Goal: Task Accomplishment & Management: Complete application form

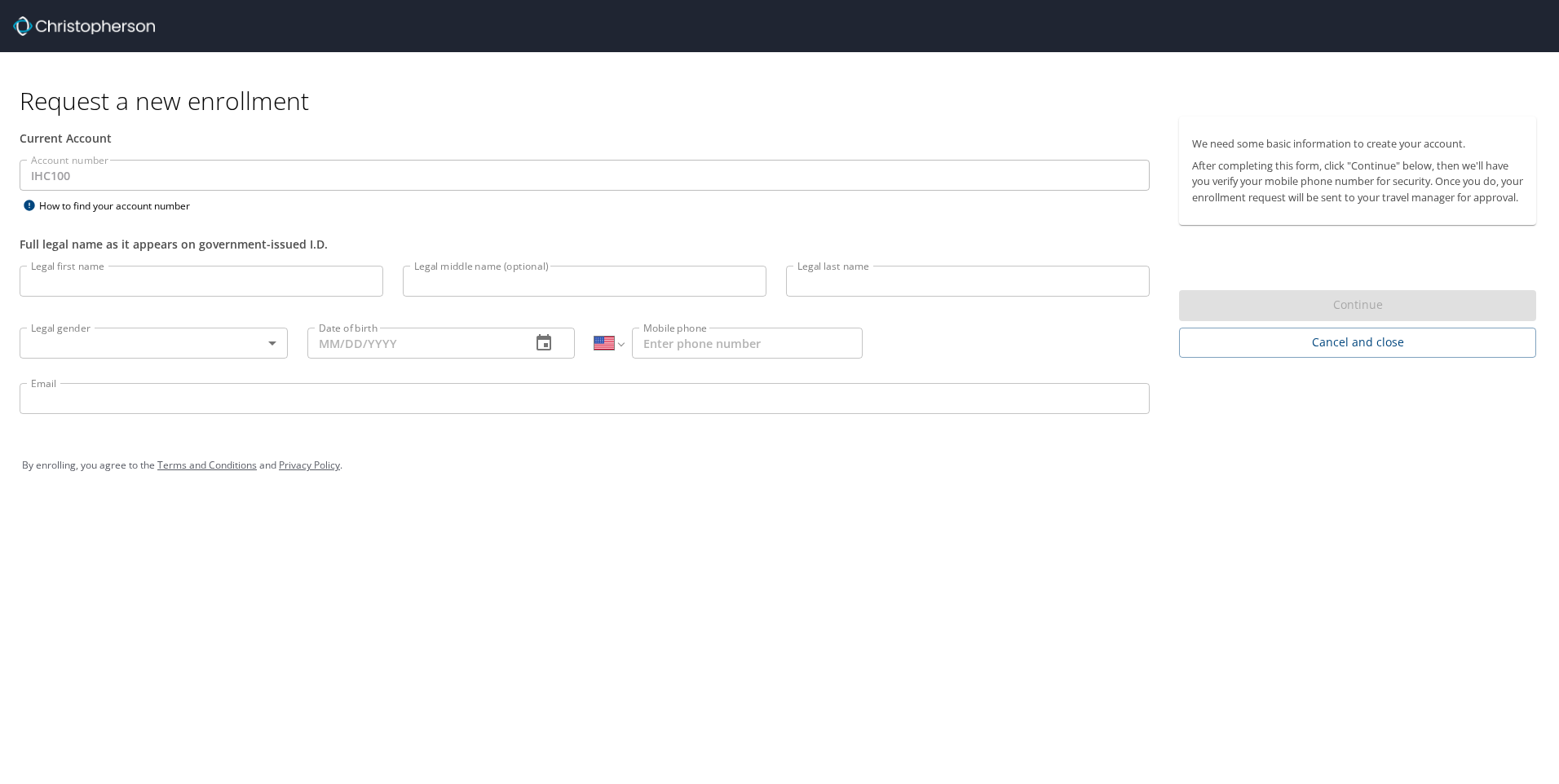
select select "US"
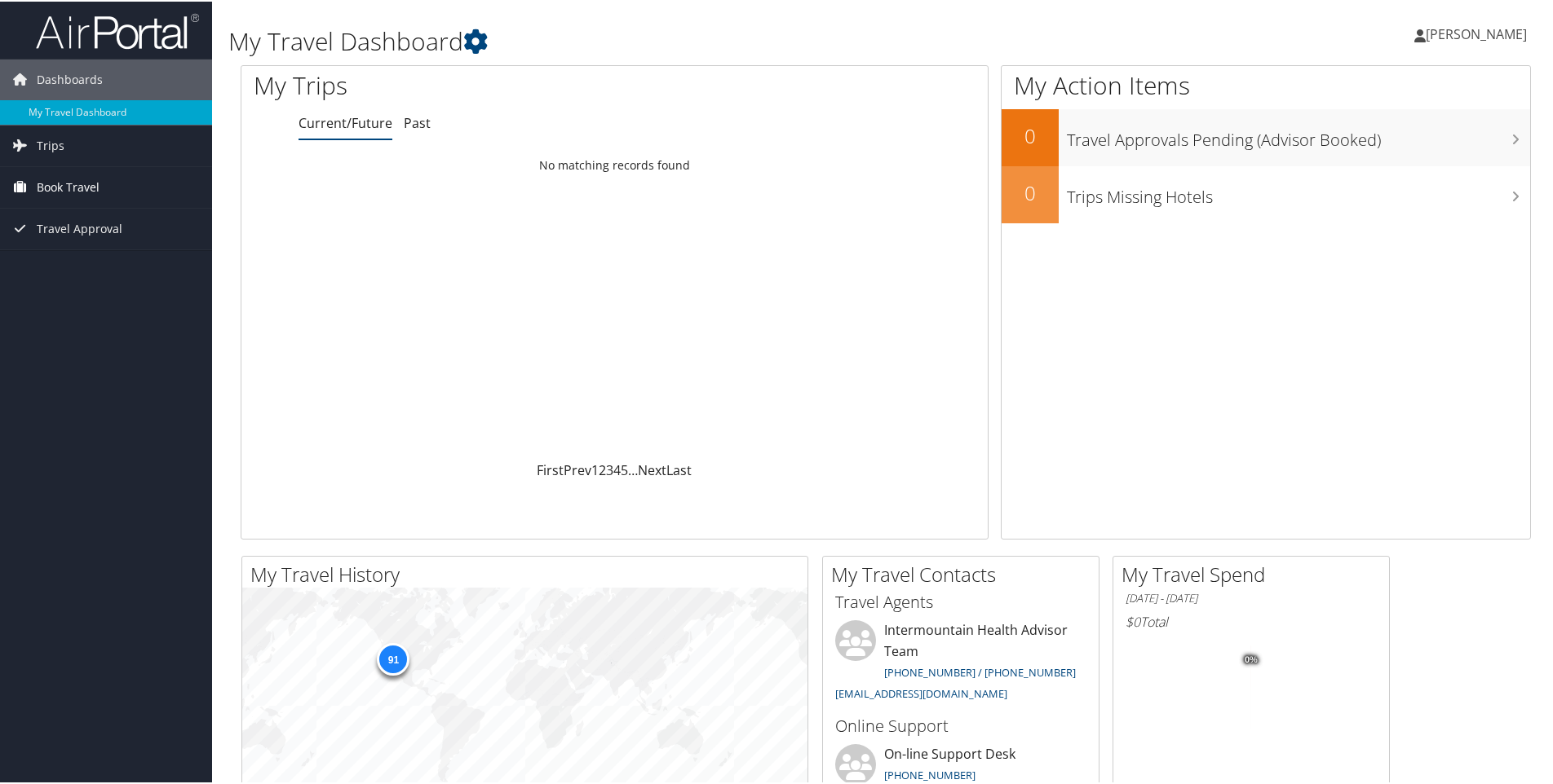
click at [60, 186] on span "Book Travel" at bounding box center [68, 186] width 63 height 40
click at [140, 215] on link "Agent Booking Request" at bounding box center [106, 218] width 212 height 24
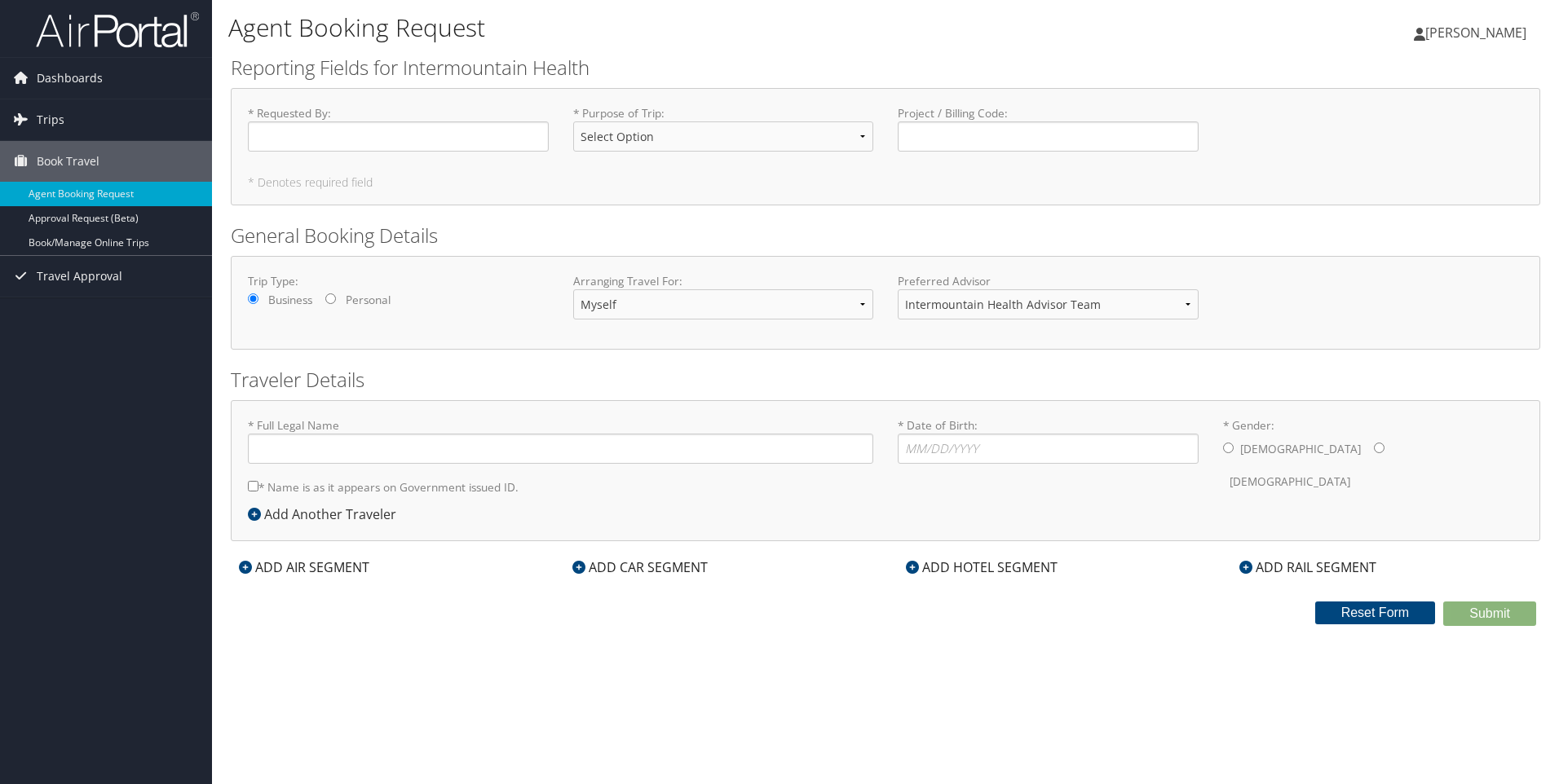
type input "[PERSON_NAME]"
click at [390, 146] on input "* Requested By : Required" at bounding box center [399, 136] width 301 height 30
type input "[PERSON_NAME]"
click at [687, 130] on select "Select Option 3rd Party Reimbursable Business CME Conf or Education Groups Pers…" at bounding box center [724, 136] width 301 height 30
select select "Business"
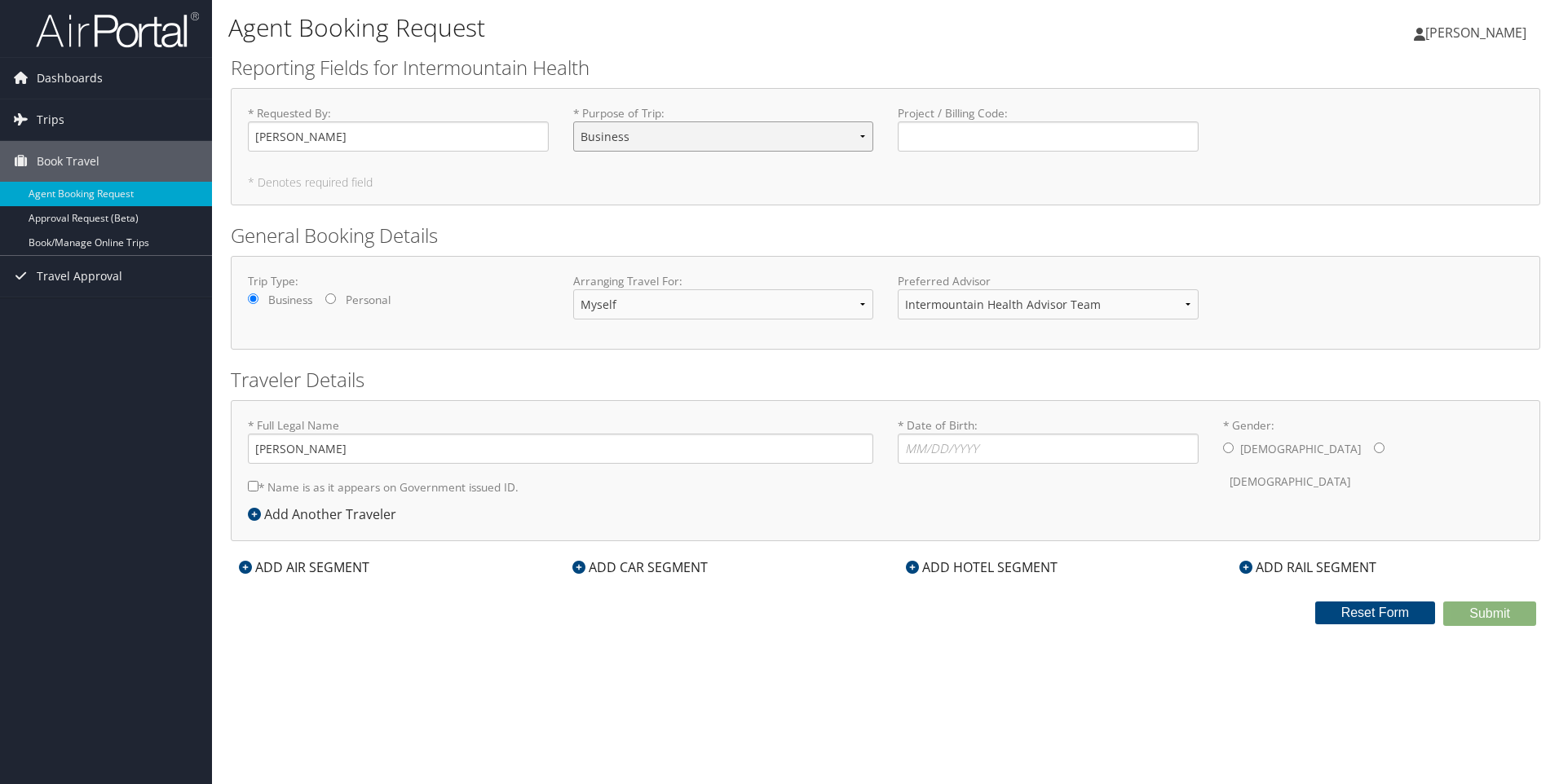
click at [573, 121] on select "Select Option 3rd Party Reimbursable Business CME Conf or Education Groups Pers…" at bounding box center [724, 136] width 301 height 30
click at [1015, 139] on input "Project / Billing Code : Required" at bounding box center [1048, 136] width 301 height 30
type input "11400-44444"
click at [645, 286] on label "Arranging Travel For:" at bounding box center [724, 281] width 301 height 16
click at [649, 295] on select "Myself Another Traveler Guest Traveler" at bounding box center [724, 305] width 301 height 30
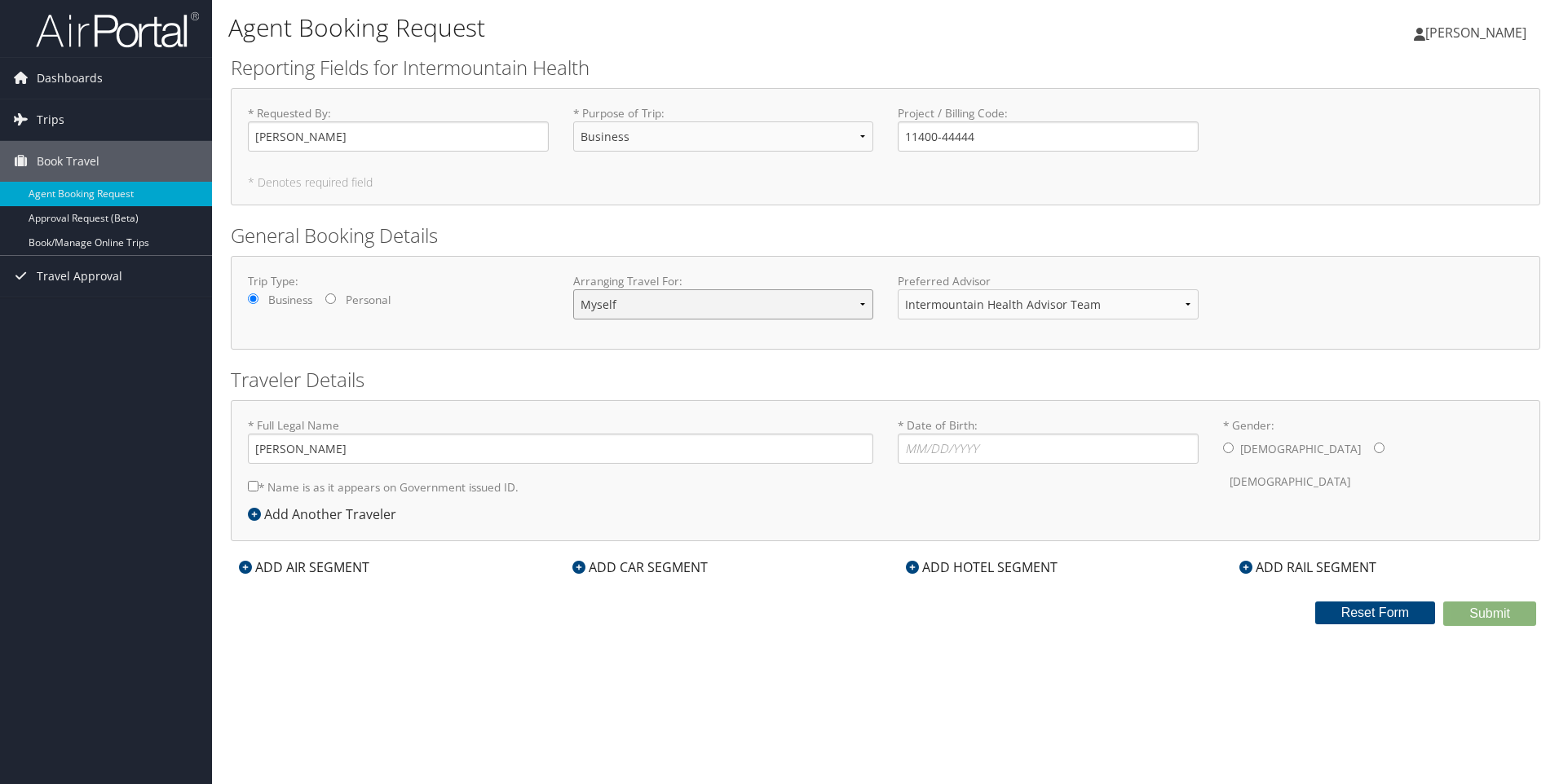
select select "another"
click at [573, 289] on select "Myself Another Traveler Guest Traveler" at bounding box center [724, 305] width 301 height 30
click at [459, 466] on div "* Full Legal Name * Name is as it appears on Government issued ID. Required" at bounding box center [560, 461] width 650 height 87
click at [455, 456] on input "* Full Legal Name" at bounding box center [560, 449] width 625 height 30
type input "Janae Jensen"
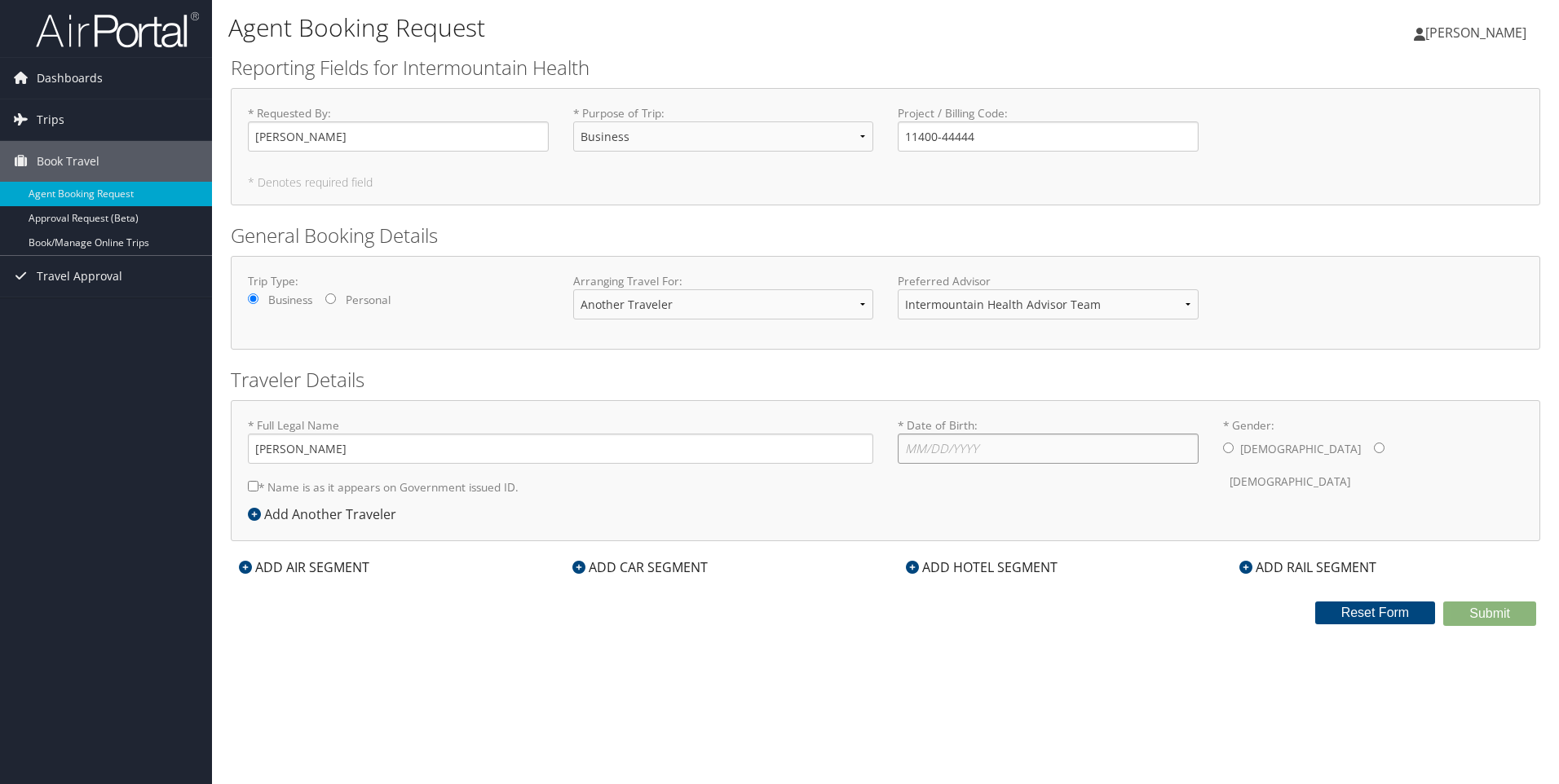
click at [913, 445] on input "* Date of Birth: Invalid Date" at bounding box center [1048, 449] width 301 height 30
type input "11/03/1981"
click at [1374, 448] on input "* Gender: Male Female" at bounding box center [1379, 448] width 11 height 11
radio input "true"
click at [255, 491] on input "* Name is as it appears on Government issued ID." at bounding box center [253, 486] width 11 height 11
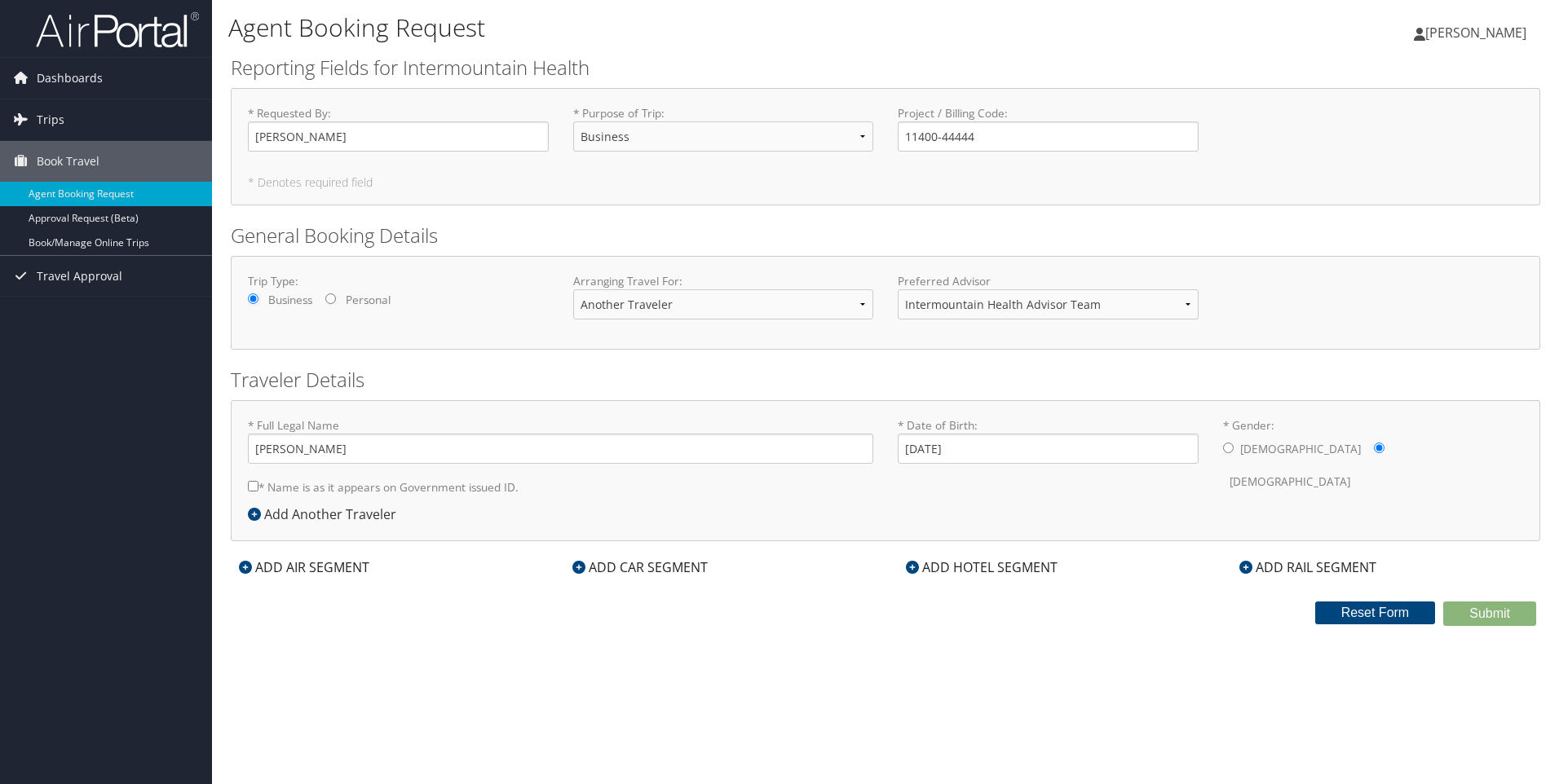
checkbox input "true"
click at [1035, 576] on div "ADD HOTEL SEGMENT" at bounding box center [982, 567] width 168 height 19
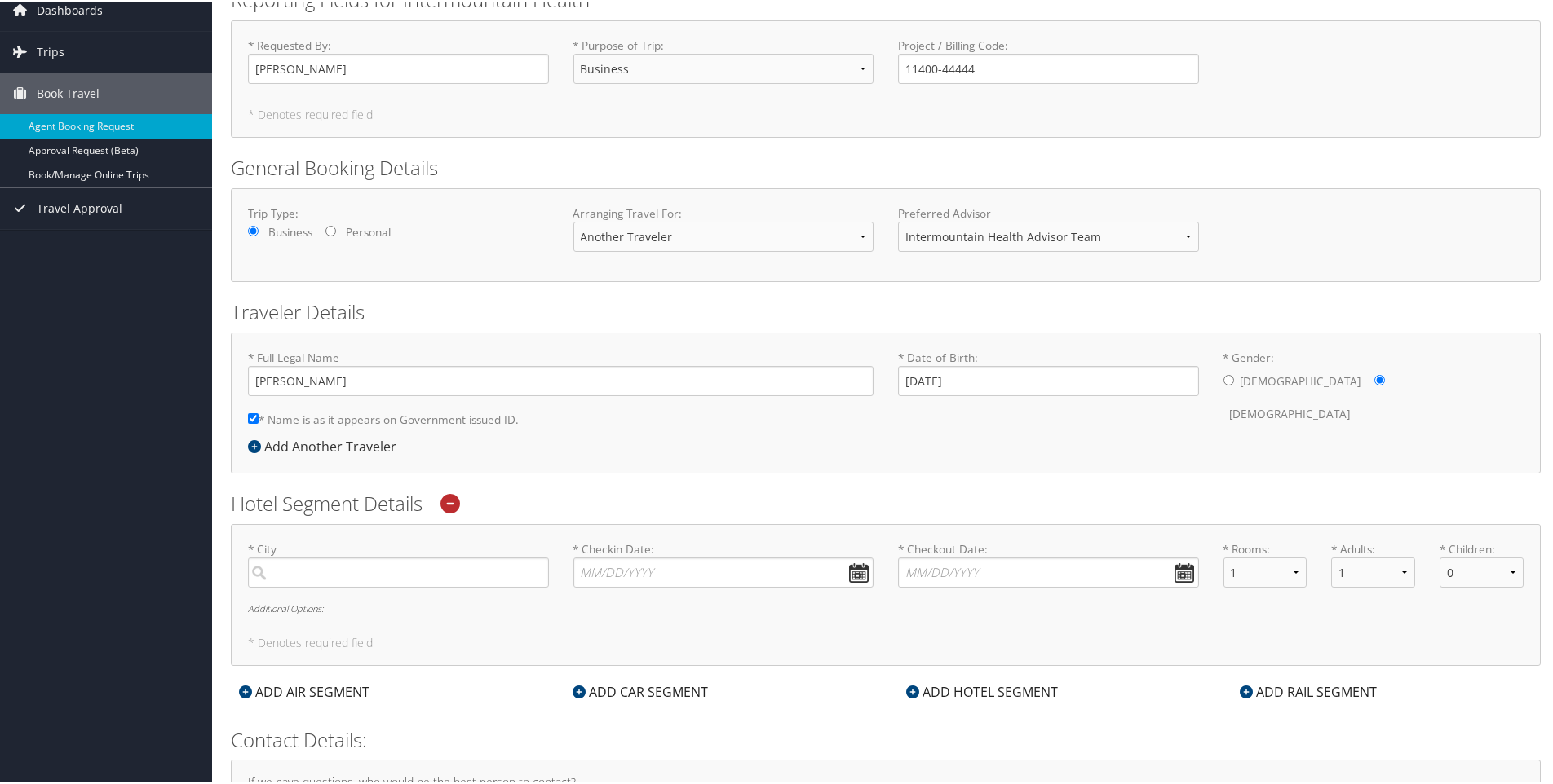
scroll to position [163, 0]
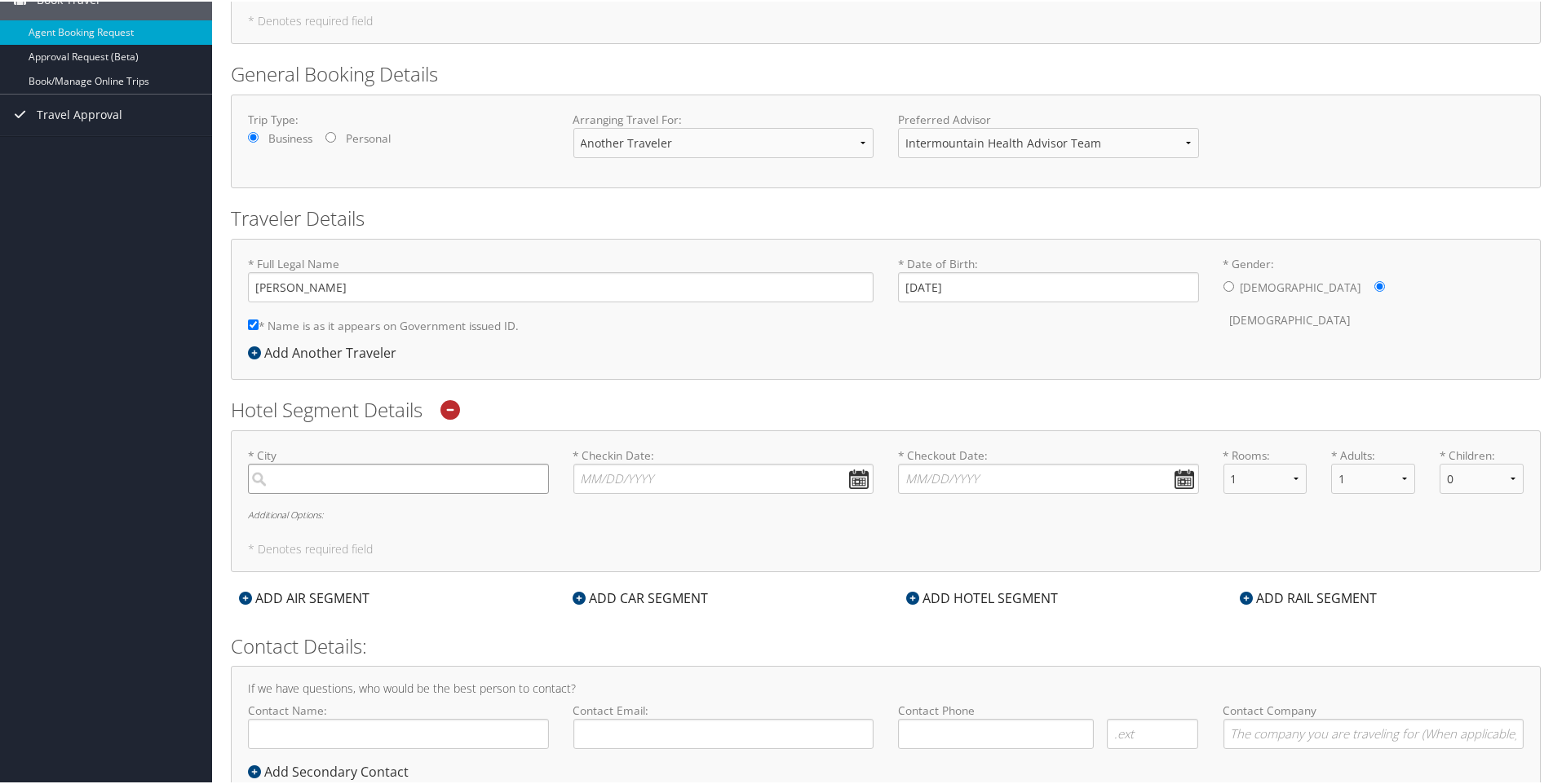
click at [391, 482] on input "search" at bounding box center [399, 478] width 301 height 30
type input "w"
click at [386, 523] on div "City" at bounding box center [400, 532] width 278 height 21
click at [386, 492] on input "slc" at bounding box center [399, 478] width 301 height 30
type input "Salt Lake City"
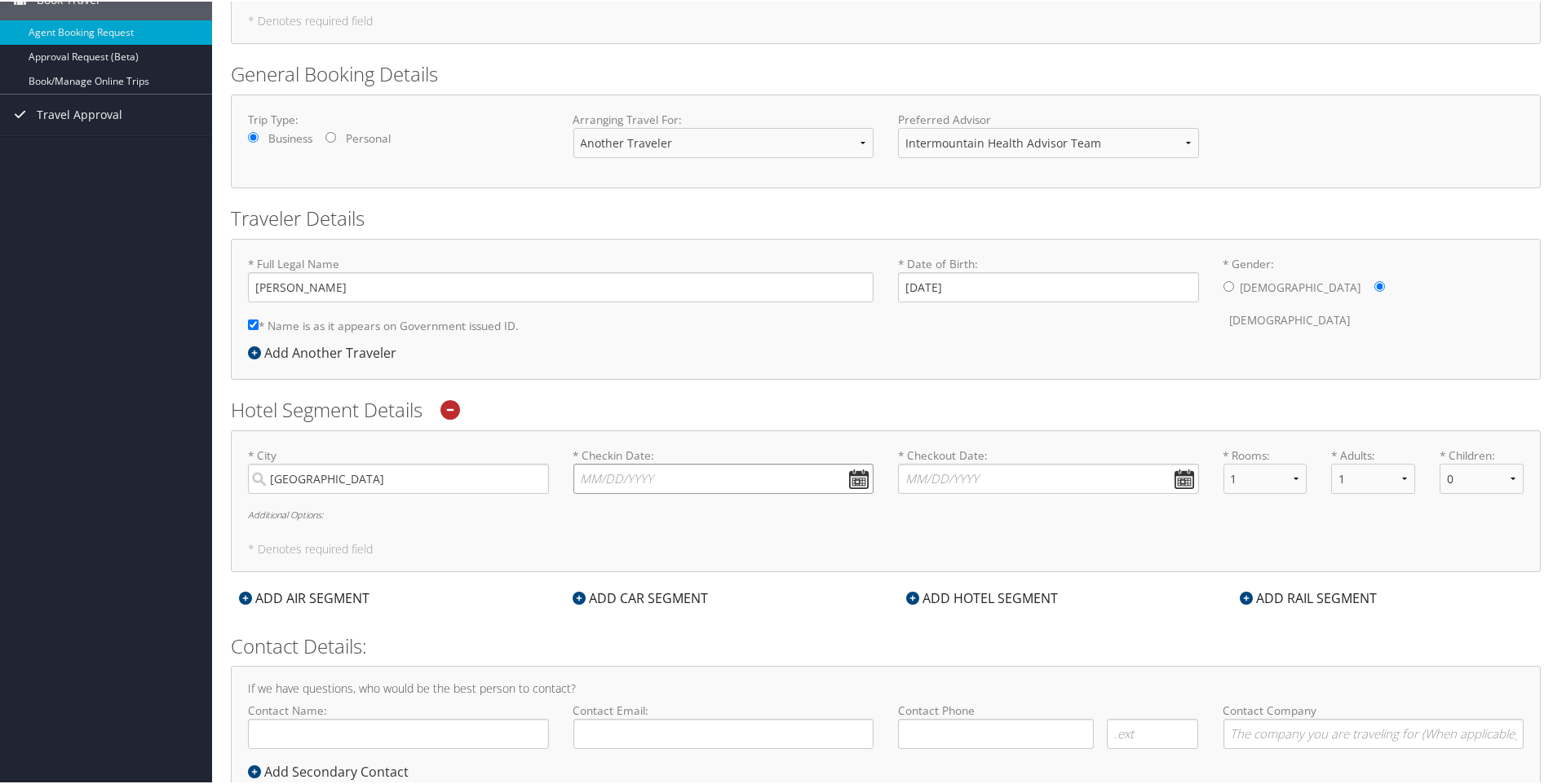
click at [851, 478] on input "* Checkin Date: Dates must be valid" at bounding box center [723, 478] width 301 height 30
click at [668, 560] on td "3" at bounding box center [665, 563] width 22 height 22
type input "09/03/2025"
click at [1178, 478] on input "* Checkout Date: Dates must be valid" at bounding box center [1048, 478] width 301 height 30
click at [1017, 559] on td "4" at bounding box center [1011, 563] width 22 height 22
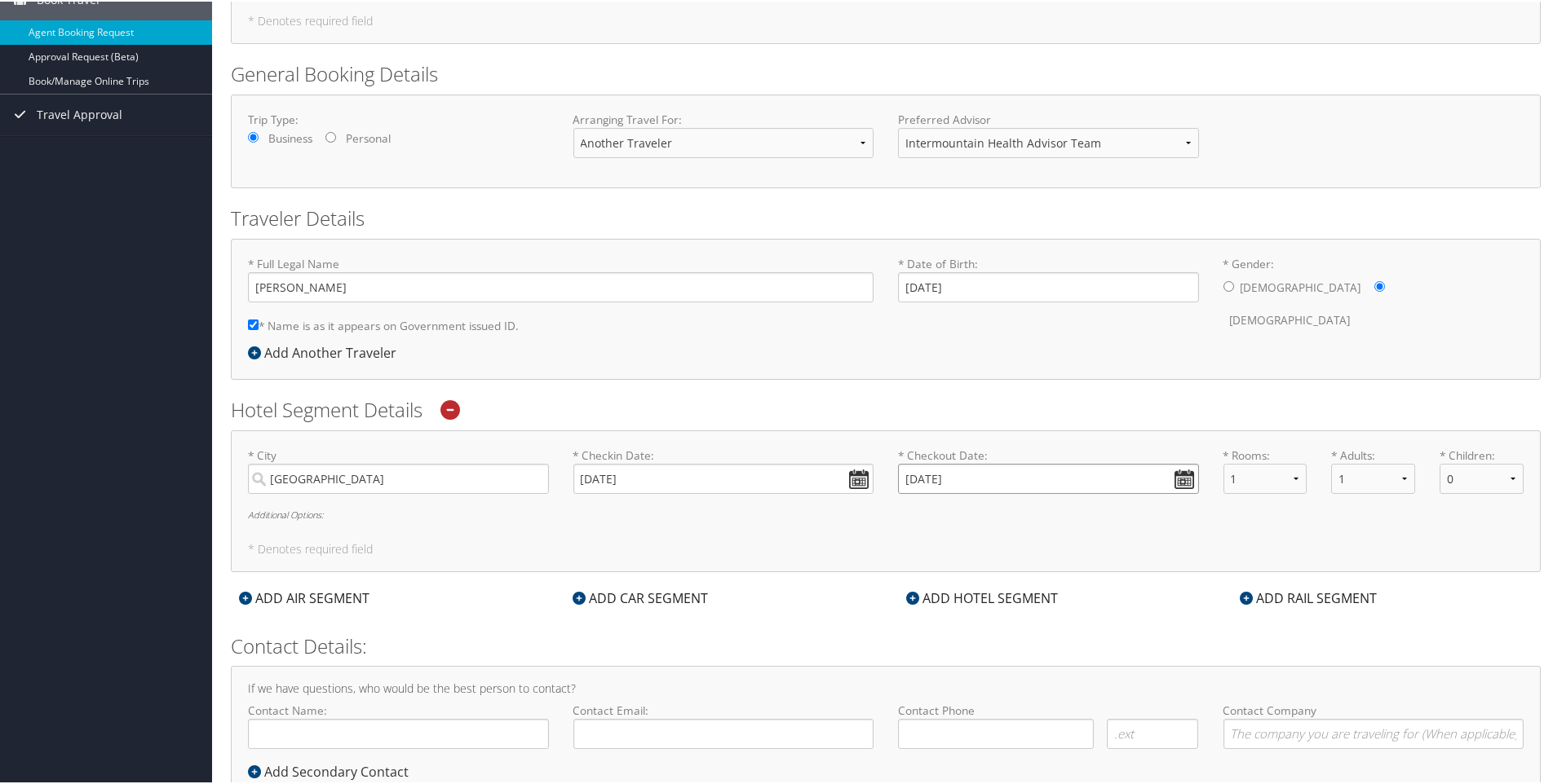
click at [1187, 479] on input "09/04/2025" at bounding box center [1048, 478] width 301 height 30
click at [1032, 568] on td "5" at bounding box center [1035, 563] width 22 height 22
type input "09/05/2025"
click at [276, 514] on h6 "Additional Options:" at bounding box center [886, 513] width 1275 height 9
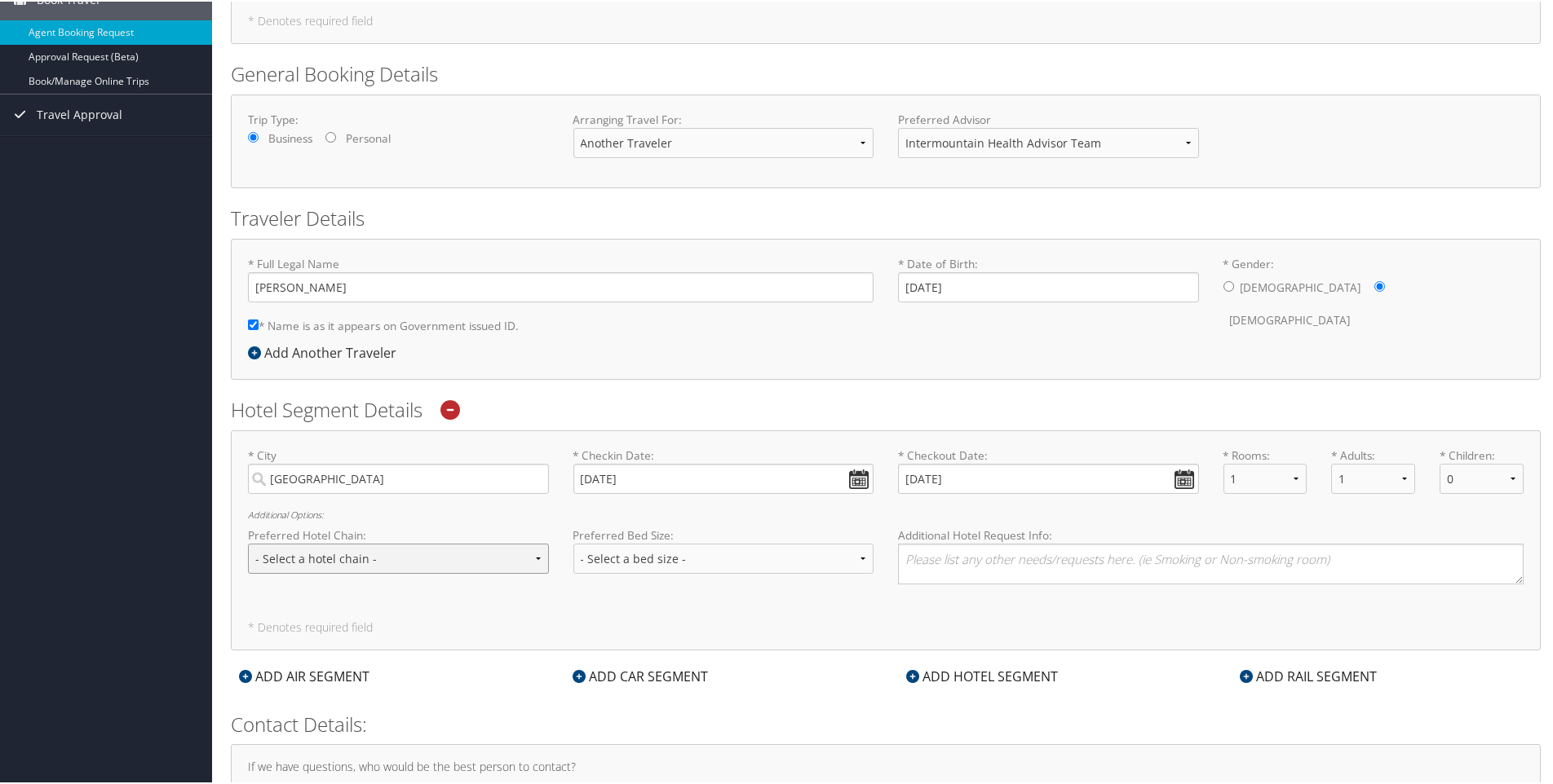
click at [511, 562] on select "- Select a hotel chain - Hyatt Mandarin Oriental Hilton Hotels Pullman Hotels M…" at bounding box center [399, 558] width 301 height 30
click at [348, 557] on select "- Select a hotel chain - Hyatt Mandarin Oriental Hilton Hotels Pullman Hotels M…" at bounding box center [399, 558] width 301 height 30
select select "Hilton Hotels (HL)"
click at [248, 543] on select "- Select a hotel chain - Hyatt Mandarin Oriental Hilton Hotels Pullman Hotels M…" at bounding box center [399, 558] width 301 height 30
click at [639, 549] on select "- Select a bed size - Twin Full Queen King" at bounding box center [723, 558] width 301 height 30
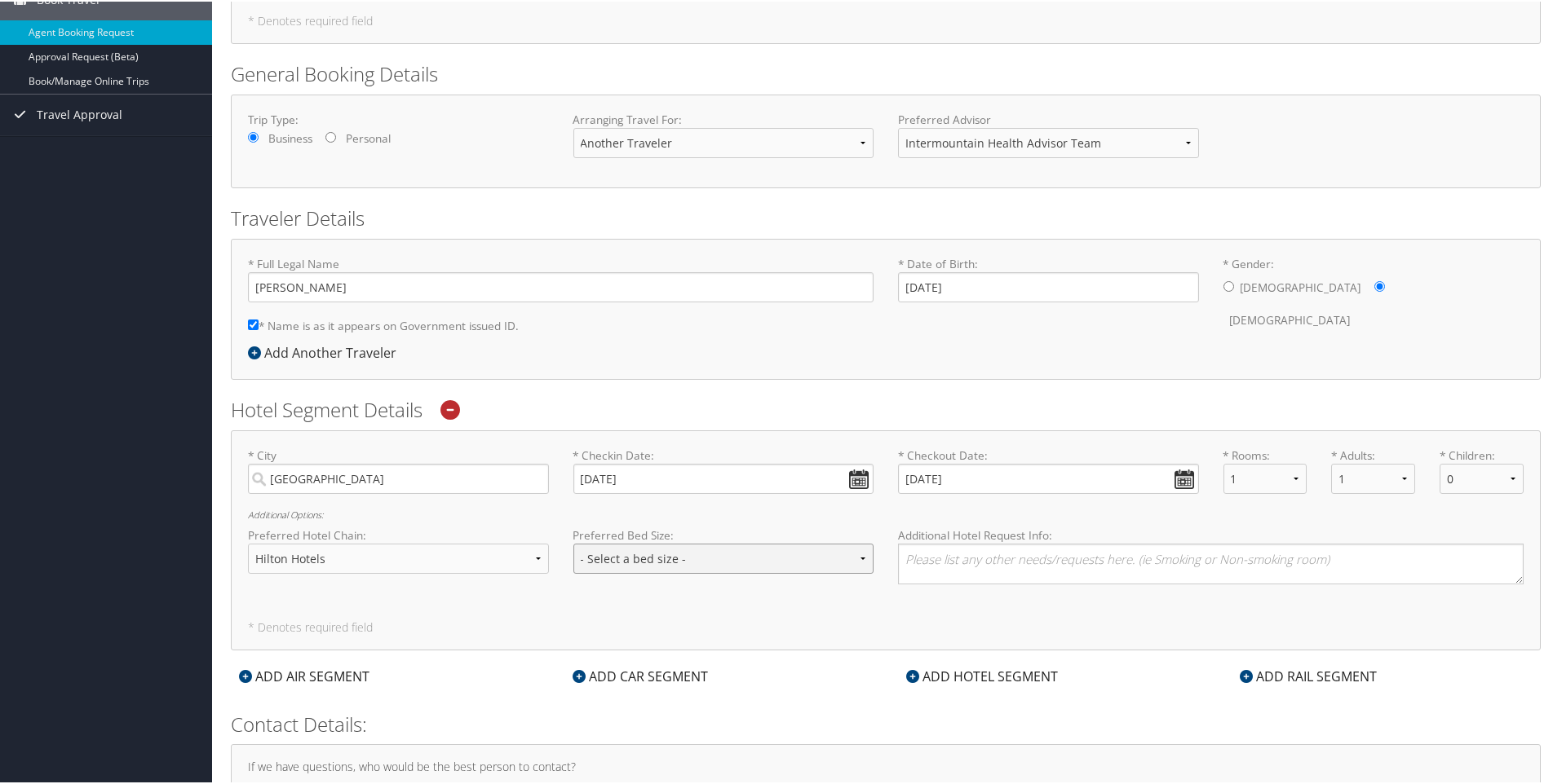
drag, startPoint x: 639, startPoint y: 549, endPoint x: 900, endPoint y: 547, distance: 261.0
click at [639, 549] on select "- Select a bed size - Twin Full Queen King" at bounding box center [723, 558] width 301 height 30
click at [959, 556] on textarea at bounding box center [1210, 563] width 625 height 40
paste textarea "4028 Parkway Blvd, West Valley City, UT 84120"
click at [1179, 549] on textarea "Please book at the Home2 Suites in West Valley City. 4028 Parkway Blvd, West Va…" at bounding box center [1210, 563] width 625 height 40
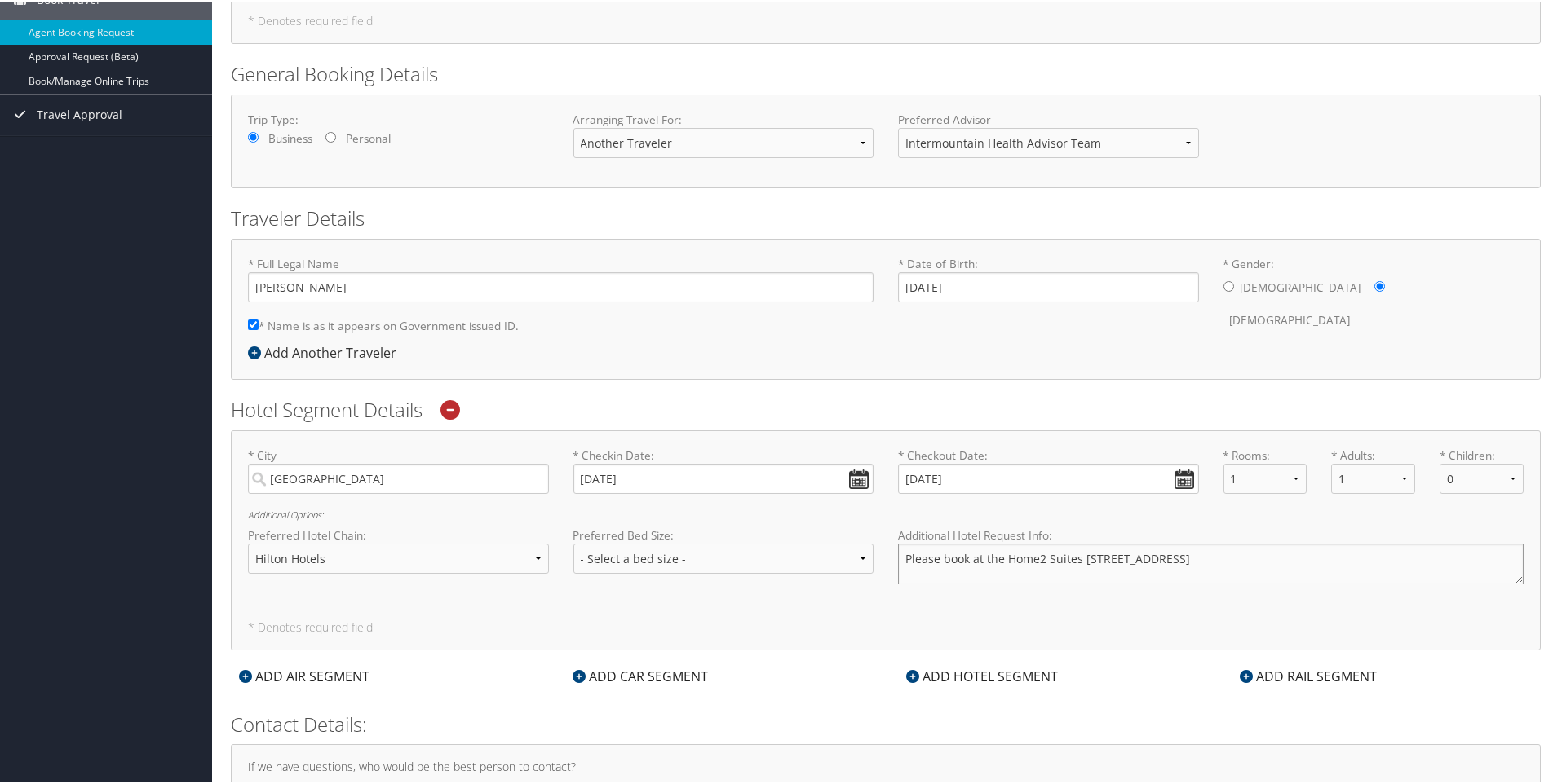
click at [1354, 563] on textarea "Please book at the Home2 Suites 4028 Parkway Blvd, West Valley City, UT 84120" at bounding box center [1210, 563] width 625 height 40
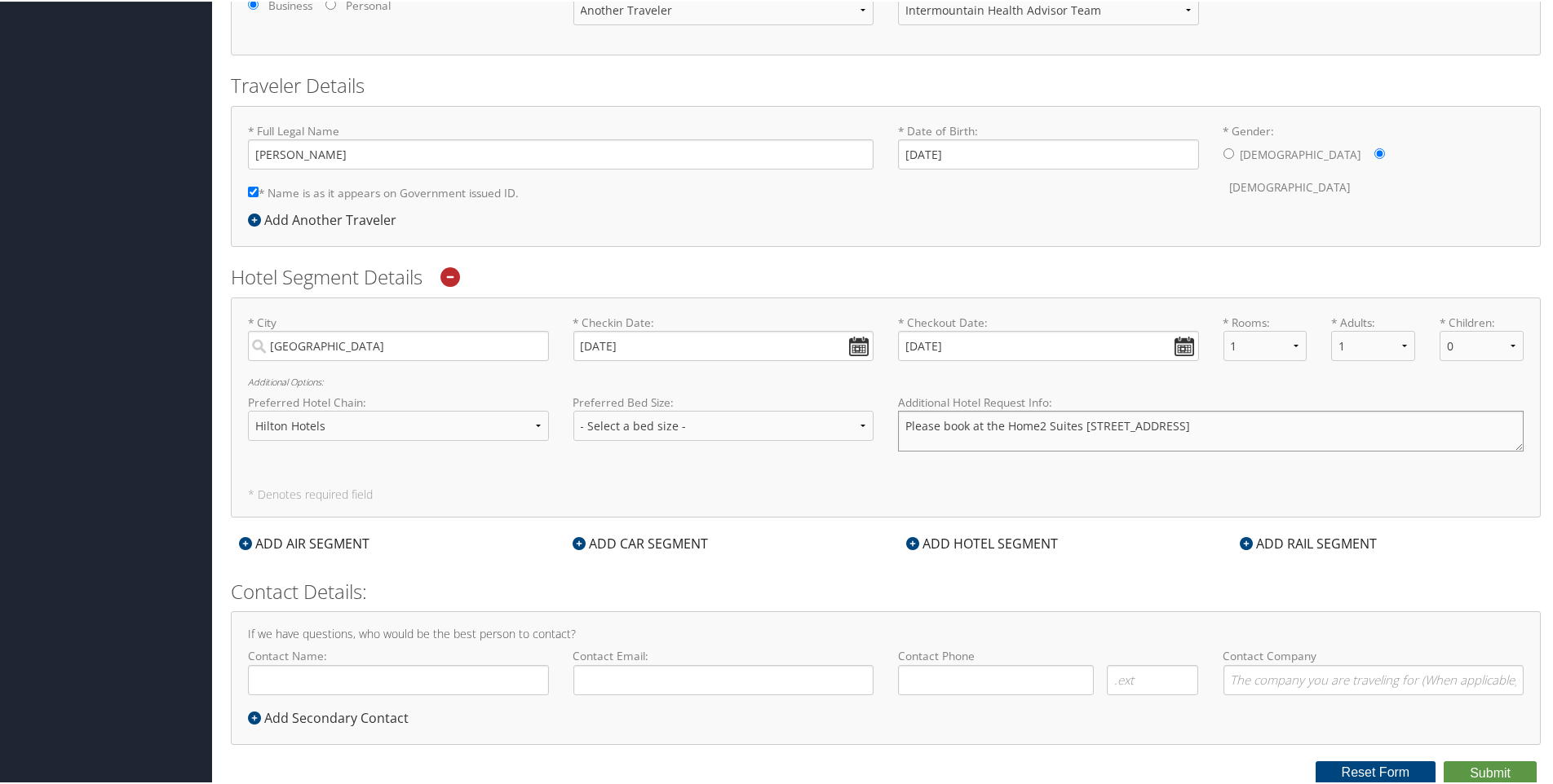
type textarea "Please book at the Home2 Suites 4028 Parkway Blvd, West Valley City, UT 84120"
click at [311, 674] on input "Contact Name:" at bounding box center [399, 679] width 301 height 30
type input "[PERSON_NAME]"
type input "trina.smith@imail.org"
type input "(435) 680-1895"
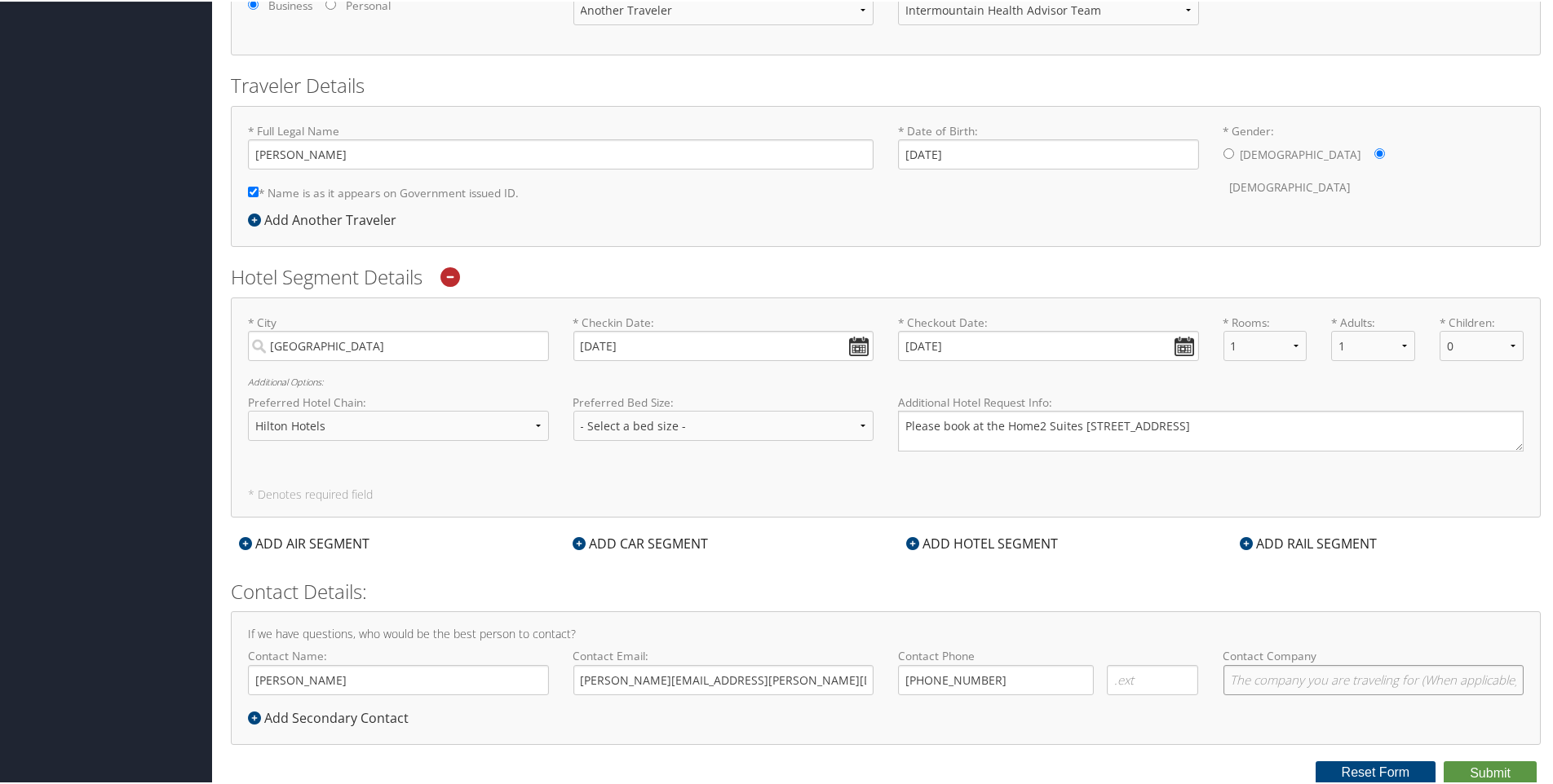
click at [1236, 681] on input "Contact Company" at bounding box center [1374, 679] width 301 height 30
type input "Intermountain Health"
click at [1489, 765] on button "Submit" at bounding box center [1490, 771] width 93 height 24
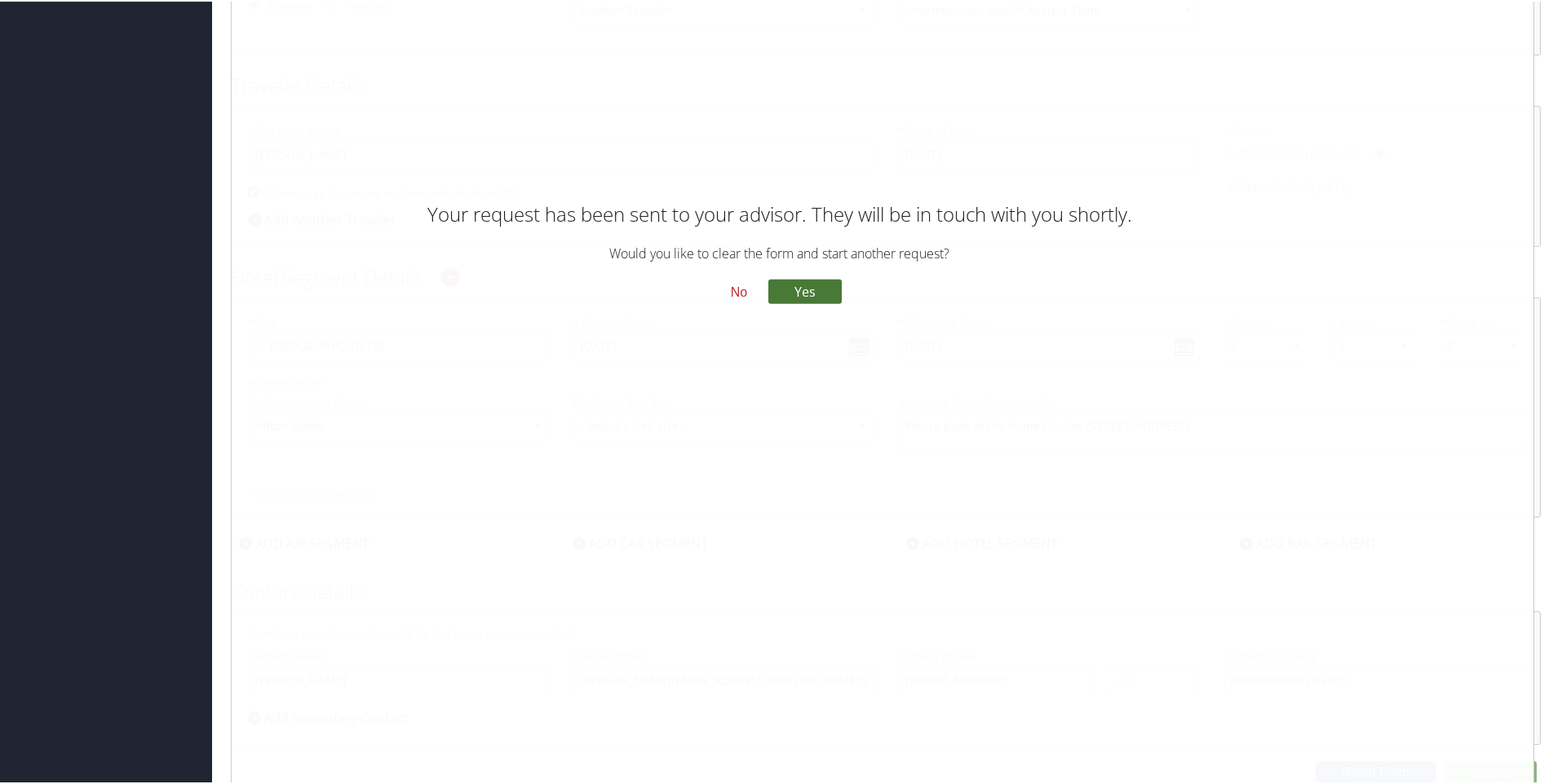
click at [802, 290] on button "Yes" at bounding box center [804, 290] width 73 height 24
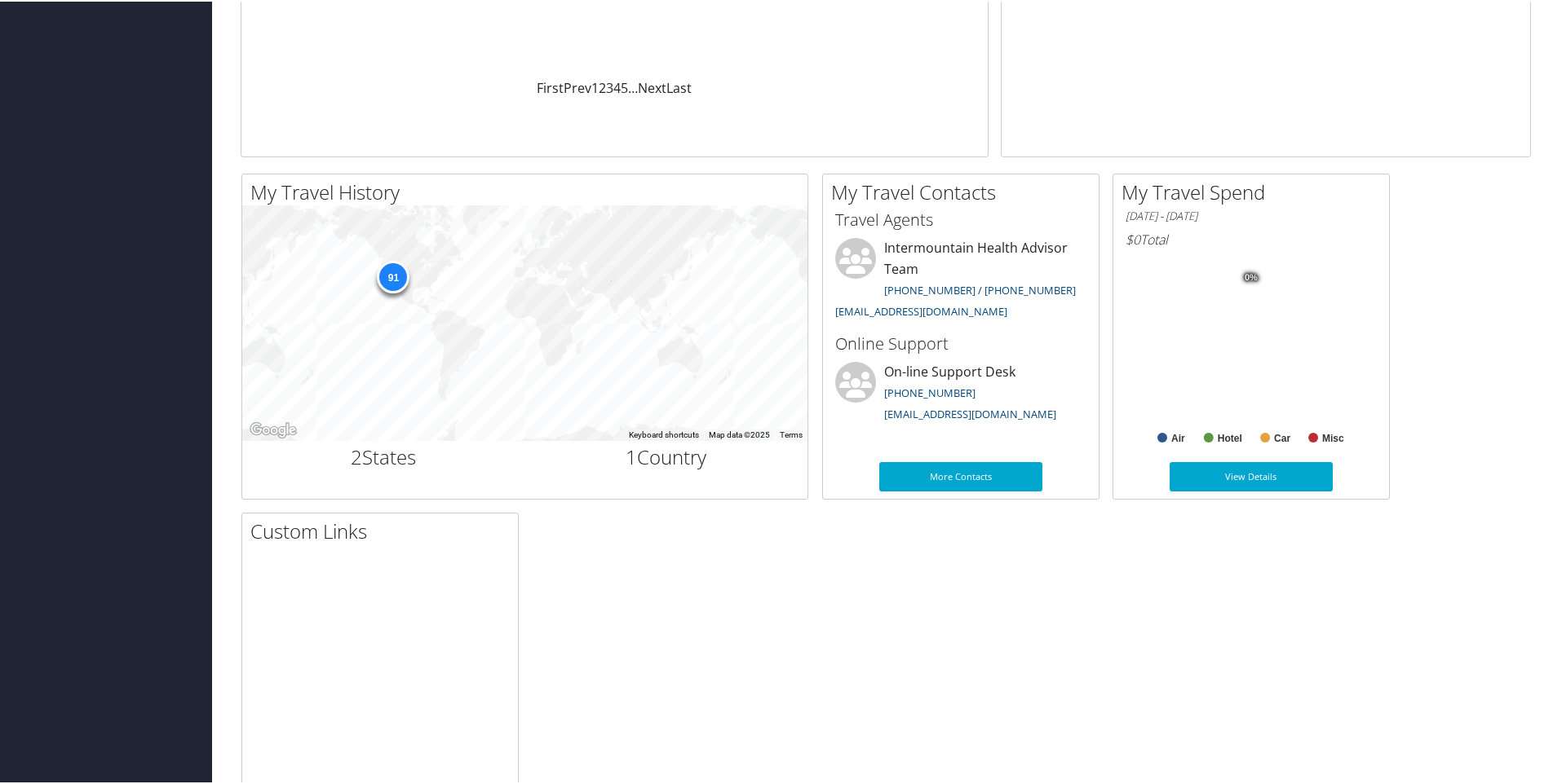
scroll to position [301, 0]
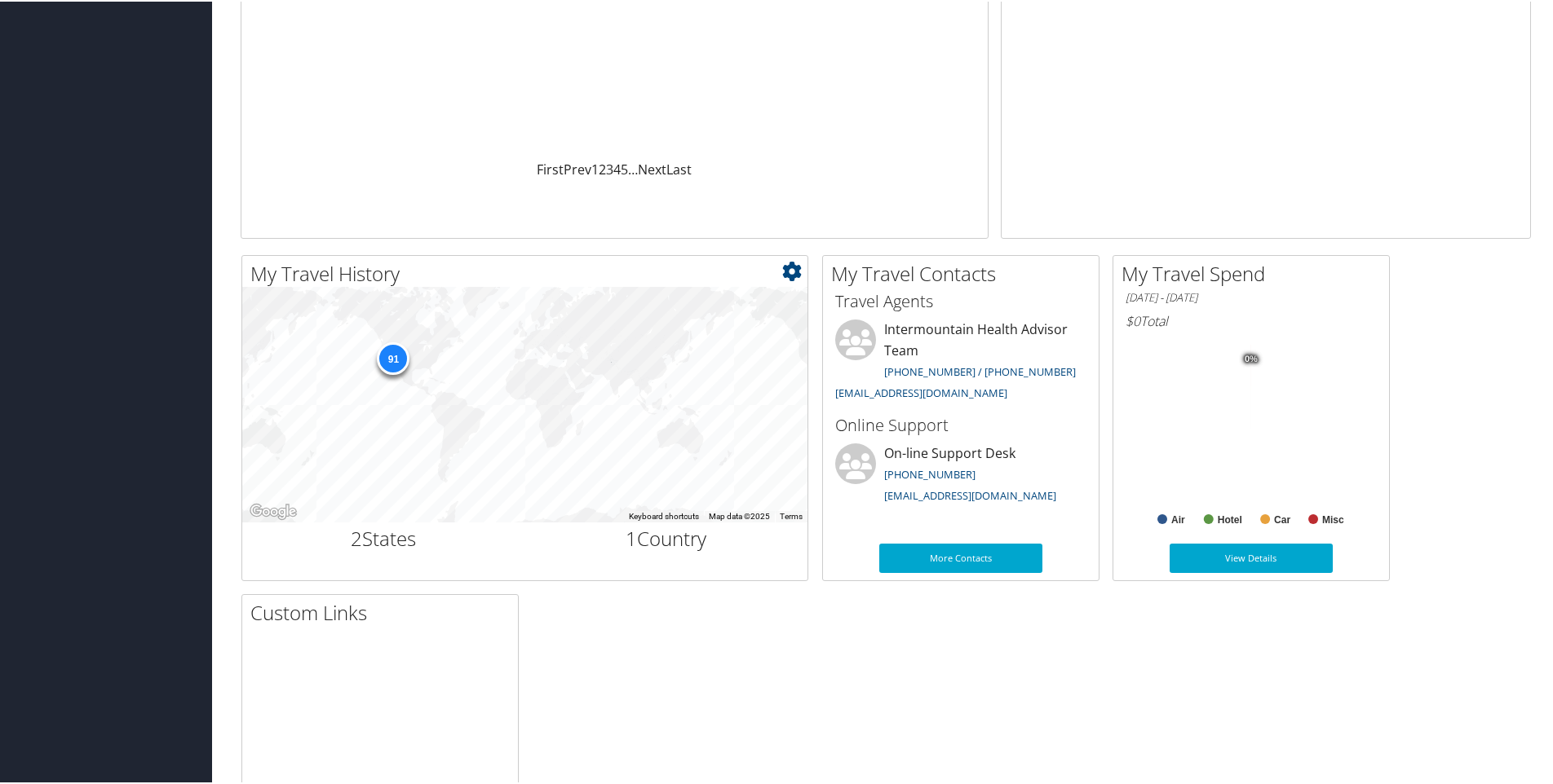
click at [383, 352] on div "91" at bounding box center [393, 357] width 33 height 33
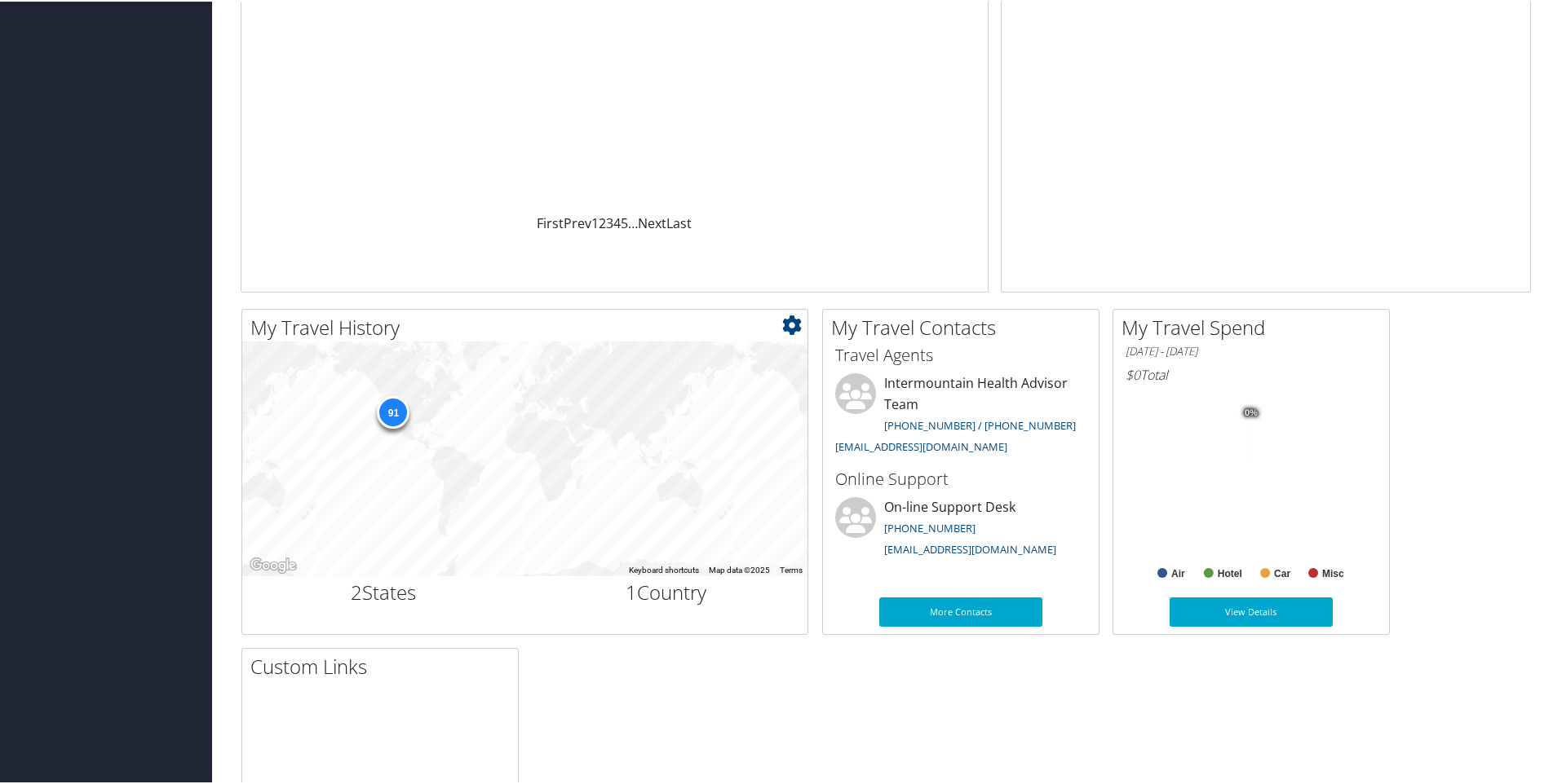
scroll to position [220, 0]
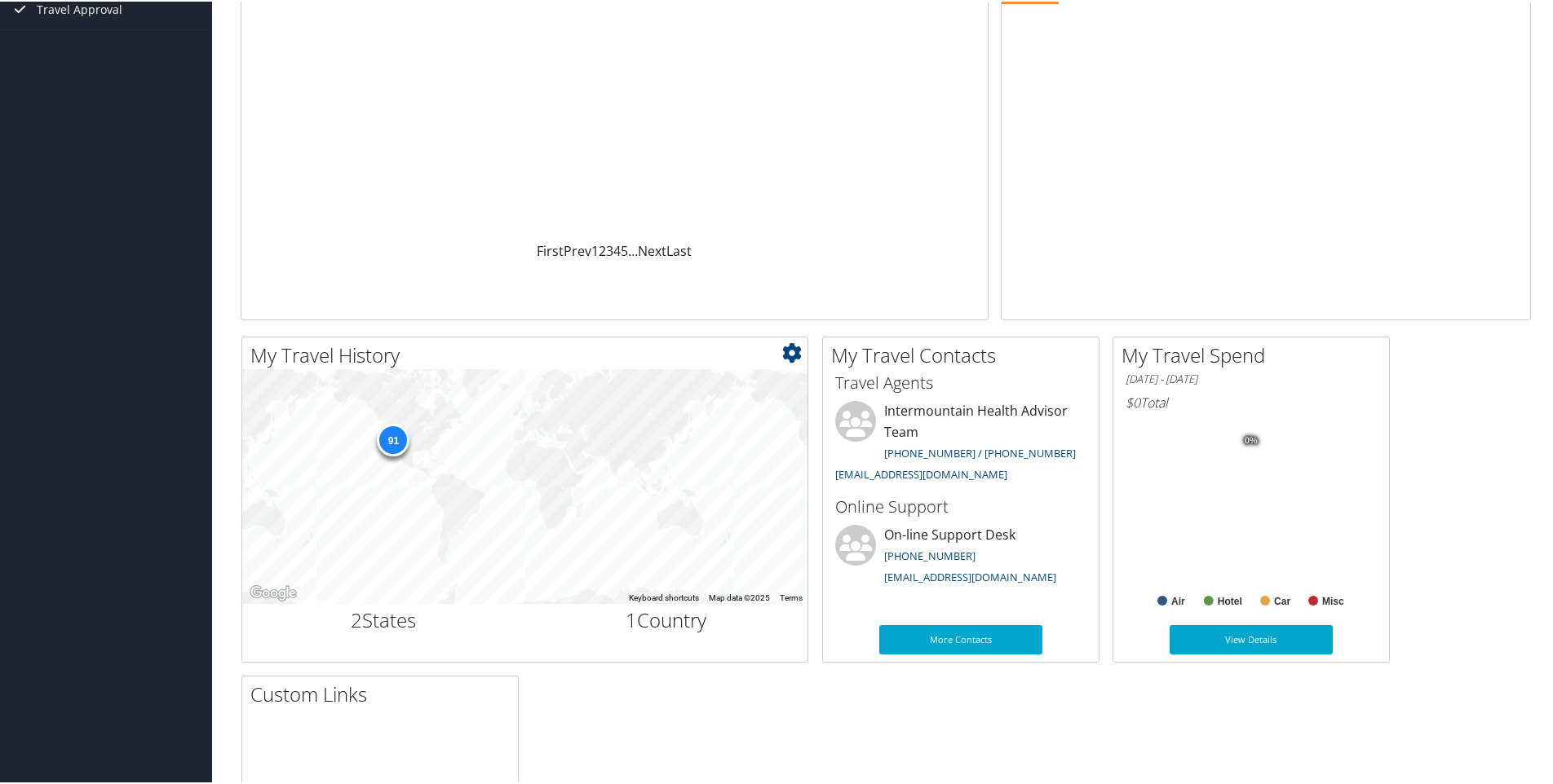
click at [390, 439] on div "91" at bounding box center [393, 438] width 33 height 33
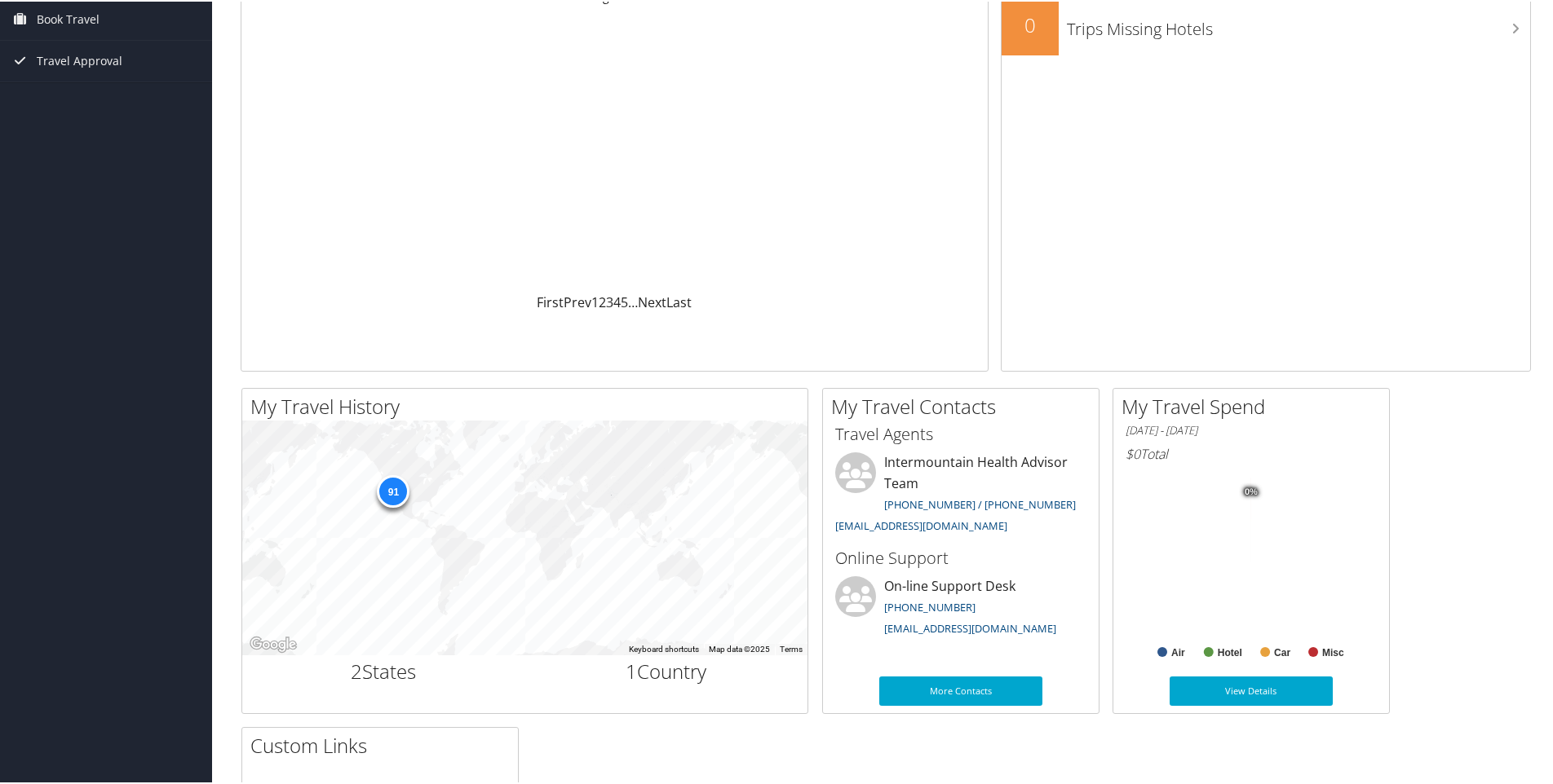
scroll to position [0, 0]
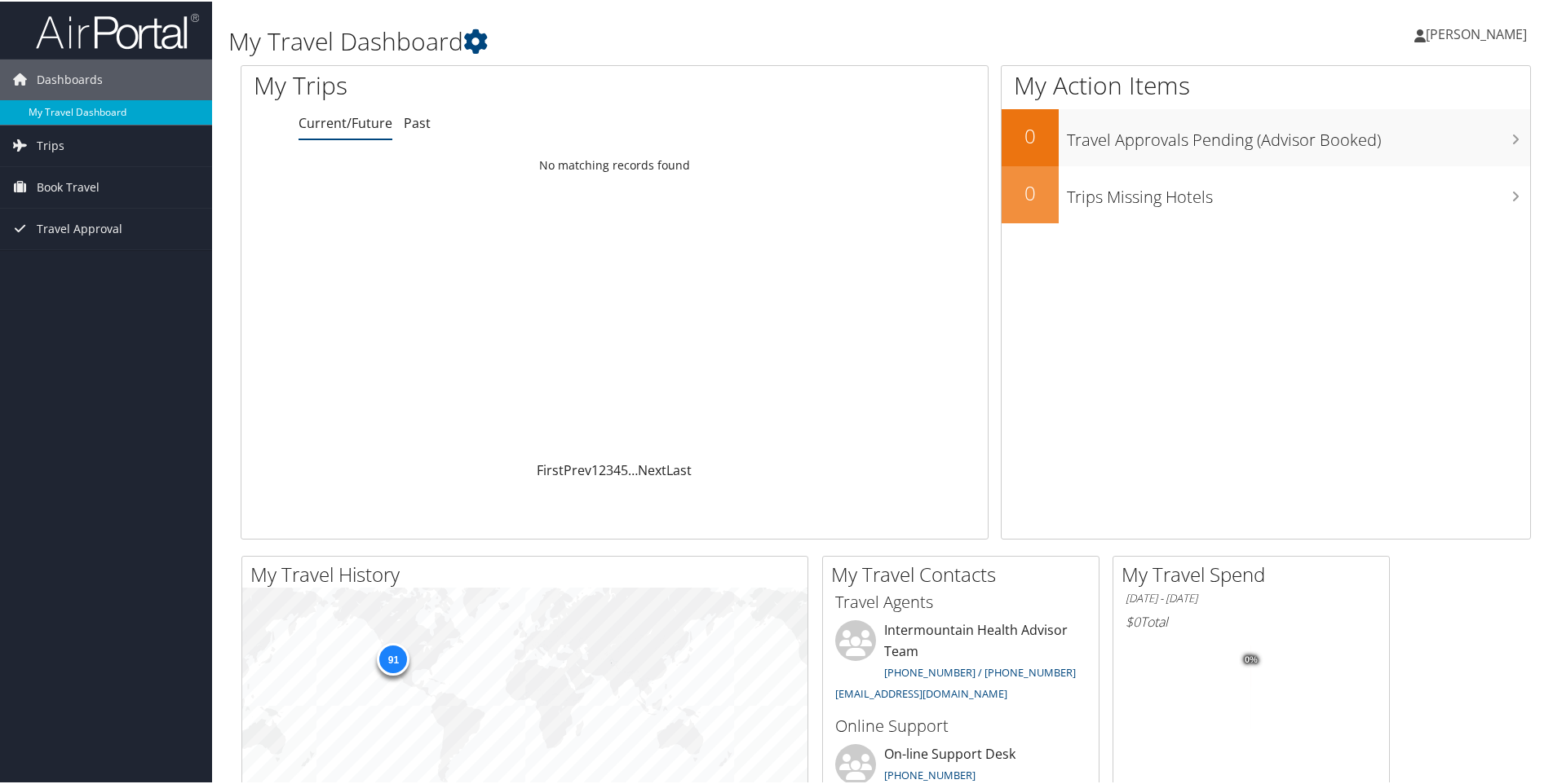
click at [160, 109] on link "My Travel Dashboard" at bounding box center [106, 110] width 212 height 24
click at [339, 119] on link "Current/Future" at bounding box center [345, 121] width 93 height 18
click at [417, 123] on link "Past" at bounding box center [417, 121] width 27 height 18
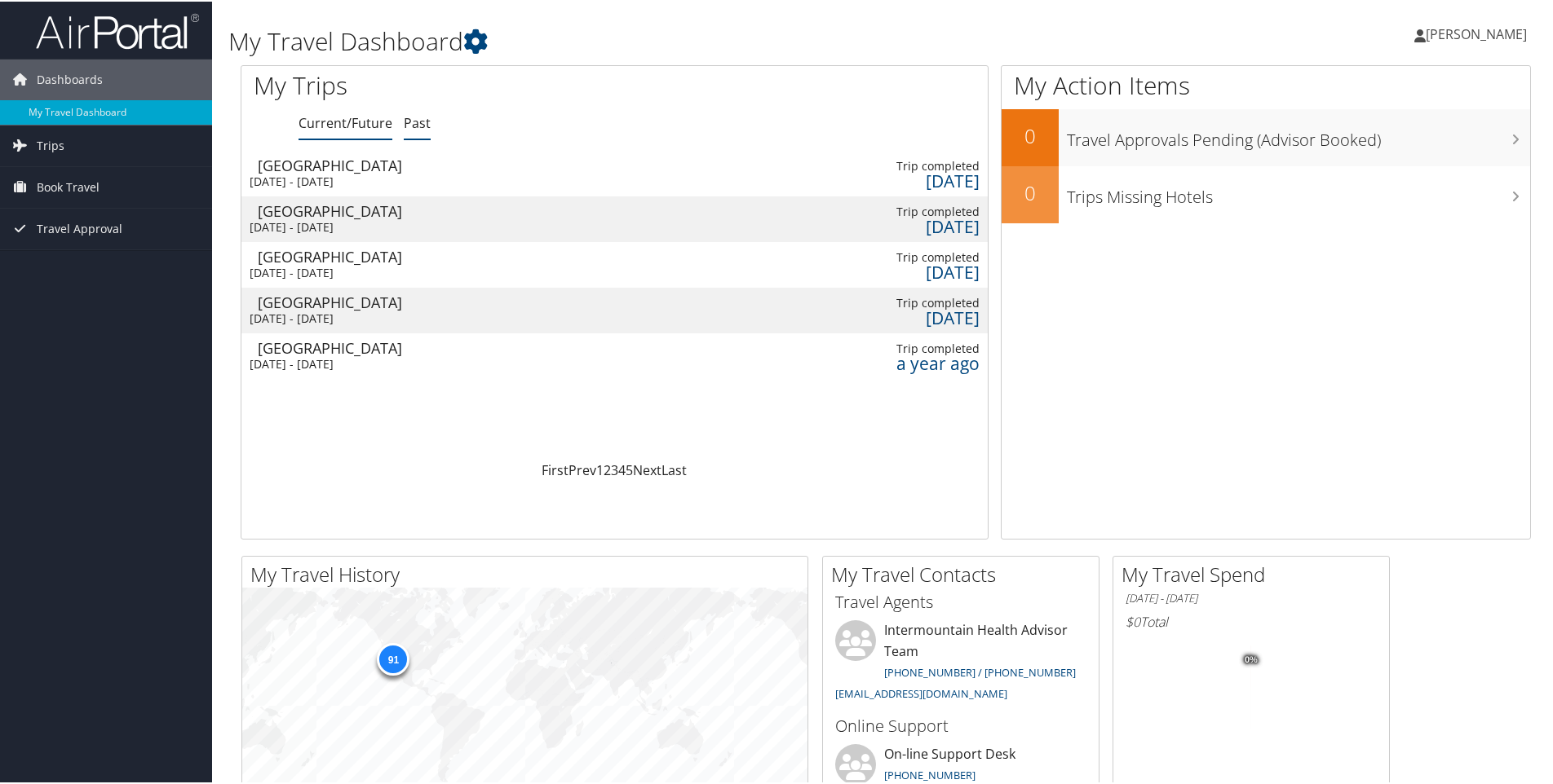
click at [325, 119] on link "Current/Future" at bounding box center [345, 121] width 93 height 18
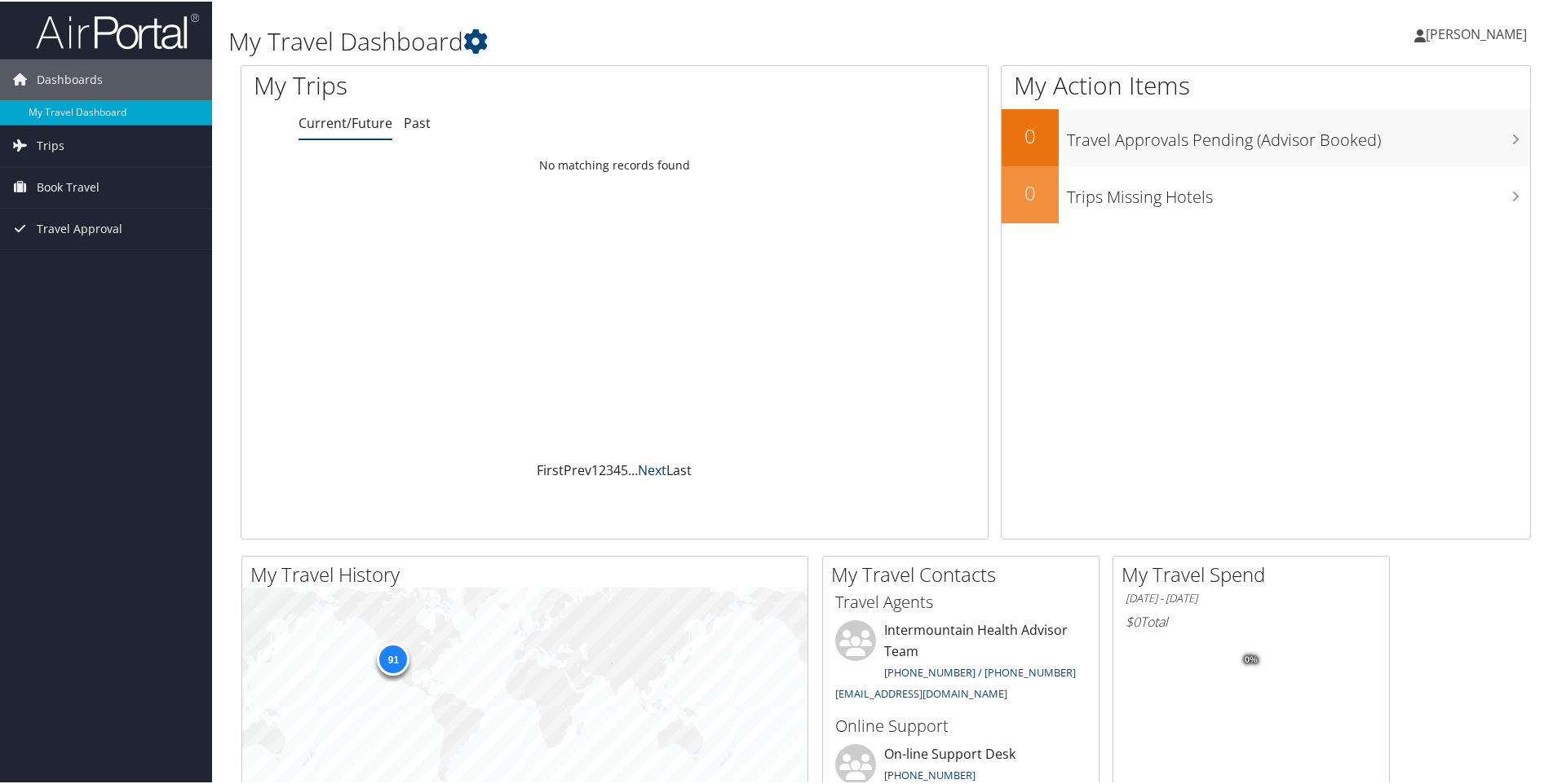
click at [651, 468] on link "Next" at bounding box center [652, 469] width 29 height 18
click at [1456, 40] on span "[PERSON_NAME]" at bounding box center [1476, 32] width 101 height 18
click at [1315, 33] on div "Trina Smith Trina Smith My Settings Travel Agency Contacts View Travel Profile …" at bounding box center [1299, 40] width 519 height 63
click at [57, 145] on span "Trips" at bounding box center [50, 144] width 28 height 40
click at [83, 181] on link "Current/Future Trips" at bounding box center [106, 177] width 212 height 24
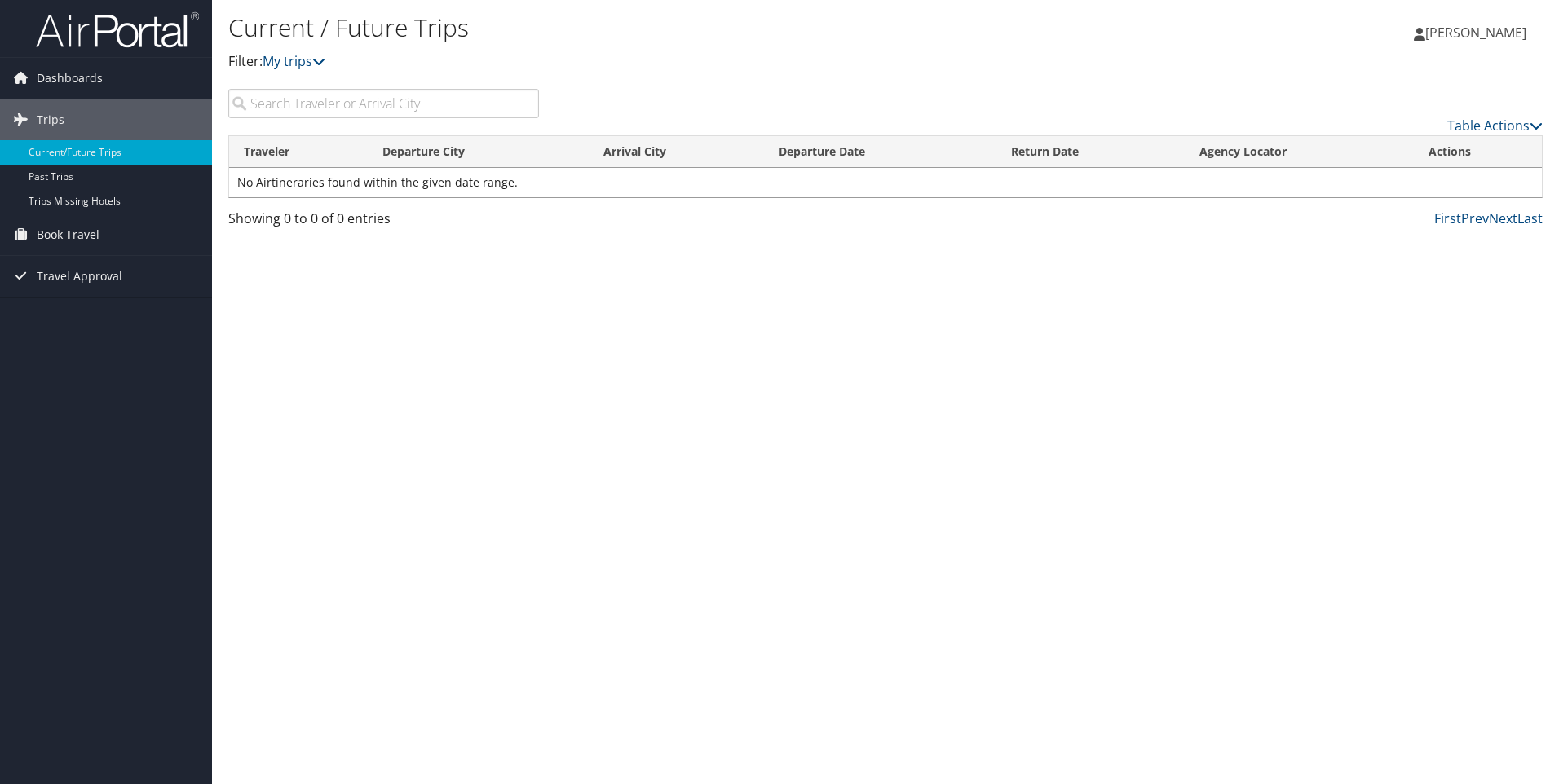
click at [326, 105] on input "search" at bounding box center [383, 103] width 310 height 29
type input "[PERSON_NAME]"
click at [498, 315] on div "Current / Future Trips Filter: My trips [PERSON_NAME] [PERSON_NAME] My Settings…" at bounding box center [885, 392] width 1347 height 784
